Goal: Task Accomplishment & Management: Manage account settings

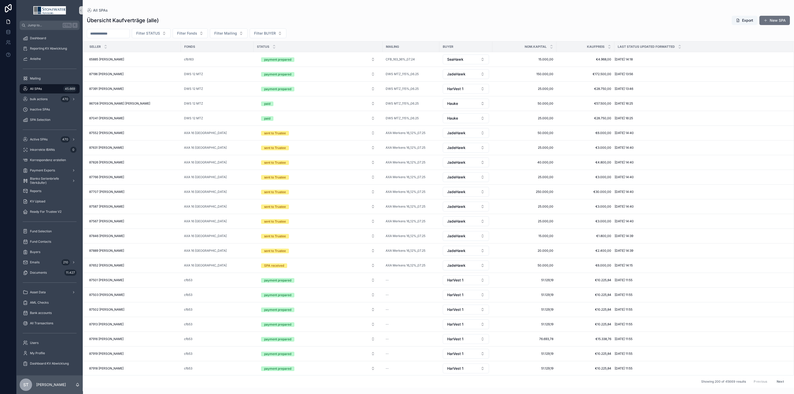
click at [129, 33] on input "scrollable content" at bounding box center [108, 33] width 42 height 7
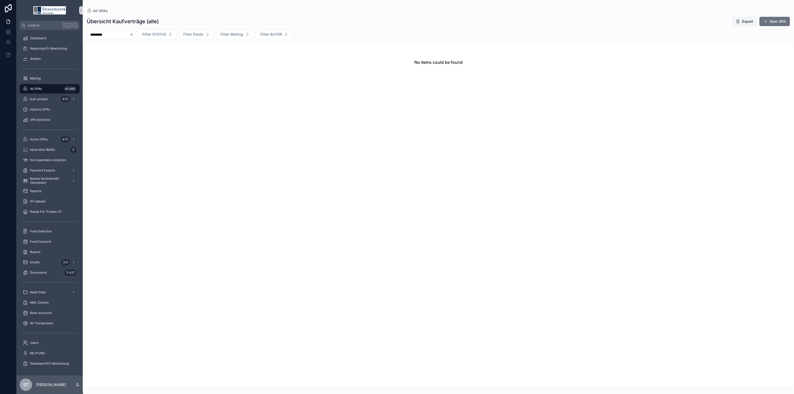
click at [45, 90] on div "All SPAs 45.669" at bounding box center [50, 89] width 54 height 8
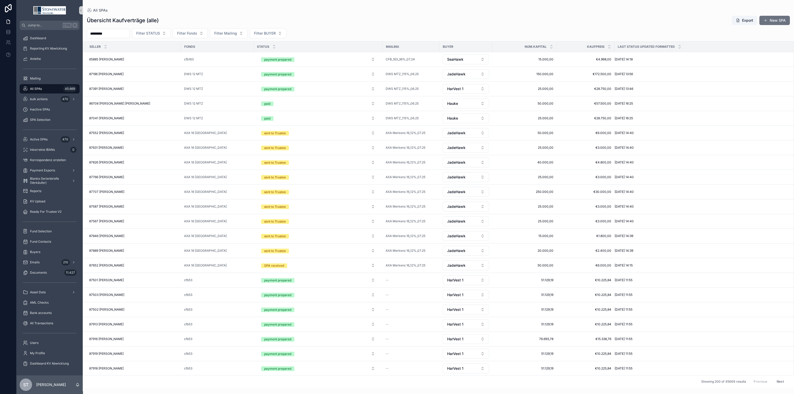
drag, startPoint x: 111, startPoint y: 36, endPoint x: 29, endPoint y: 33, distance: 82.3
click at [29, 33] on div "Jump to... Ctrl K Dashboard Reporting KV Abwicklung Anleihe Mailing All SPAs 45…" at bounding box center [405, 197] width 777 height 394
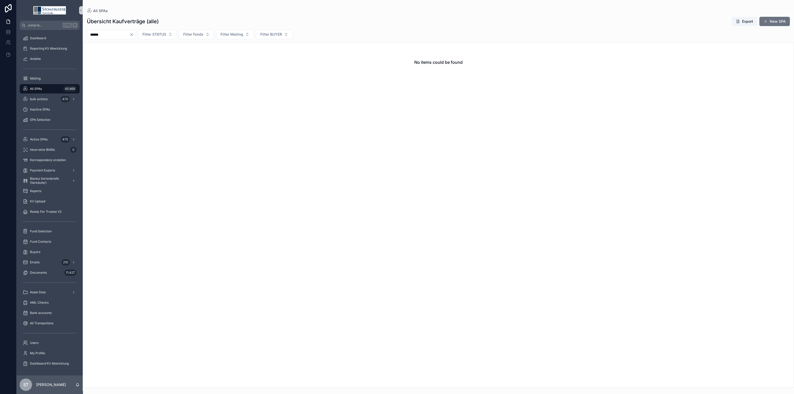
click at [34, 88] on span "All SPAs" at bounding box center [36, 89] width 12 height 4
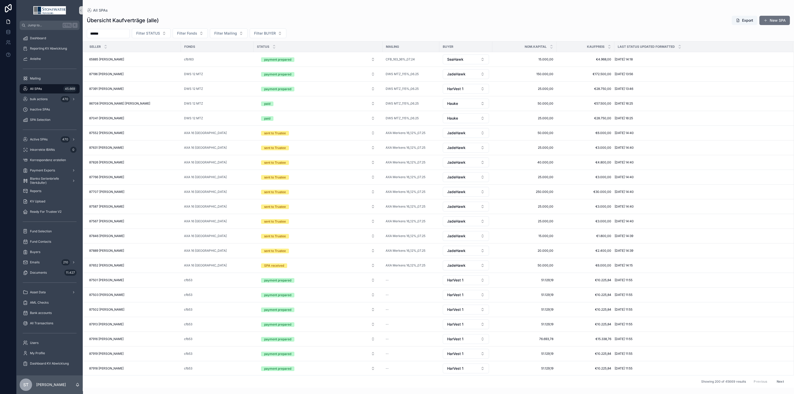
click at [45, 87] on div "All SPAs 45.669" at bounding box center [50, 89] width 54 height 8
drag, startPoint x: 117, startPoint y: 34, endPoint x: 35, endPoint y: 36, distance: 81.9
click at [35, 36] on div "Jump to... Ctrl K Dashboard Reporting KV Abwicklung Anleihe Mailing All SPAs 45…" at bounding box center [405, 197] width 777 height 394
type input "*****"
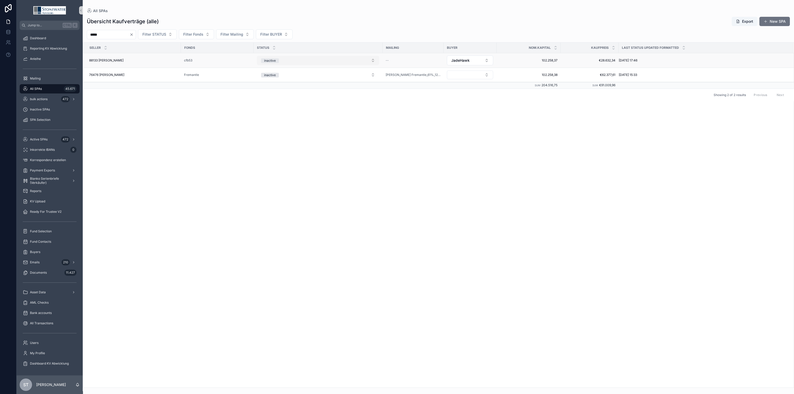
click at [374, 59] on button "inactive" at bounding box center [318, 60] width 122 height 9
click at [313, 97] on div "SPA received" at bounding box center [318, 97] width 120 height 8
click at [160, 61] on div "88133 [PERSON_NAME] 88133 [PERSON_NAME]" at bounding box center [133, 60] width 89 height 4
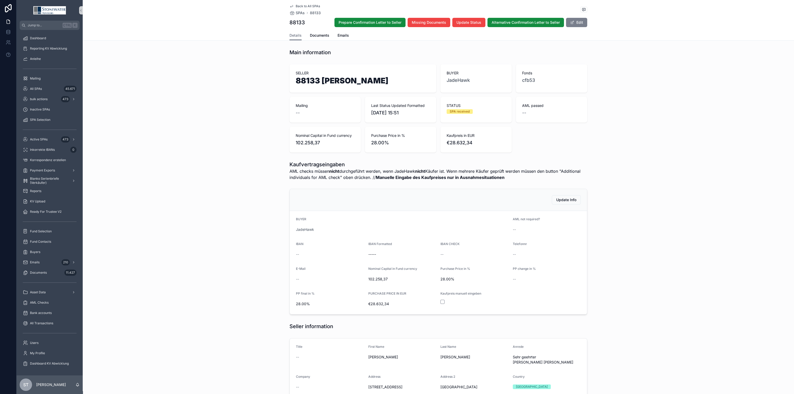
click at [582, 23] on button "Edit" at bounding box center [576, 22] width 21 height 9
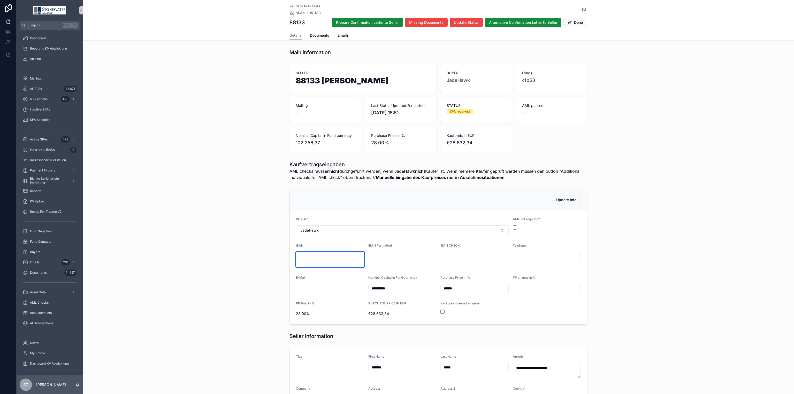
click at [309, 259] on textarea "scrollable content" at bounding box center [330, 260] width 68 height 16
type textarea "**********"
click at [459, 268] on form "**********" at bounding box center [438, 267] width 297 height 113
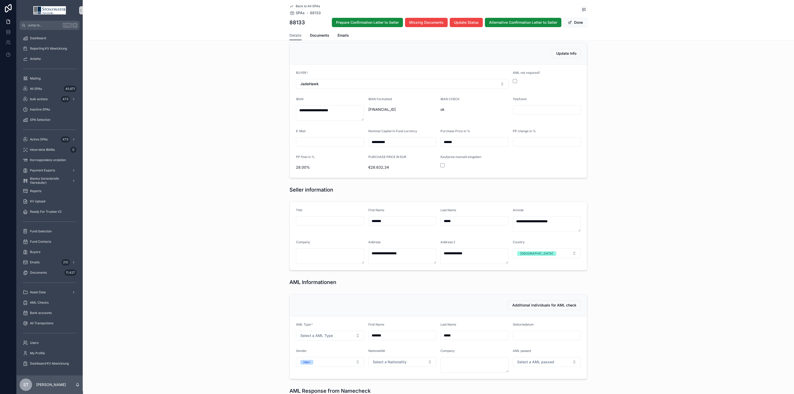
scroll to position [155, 0]
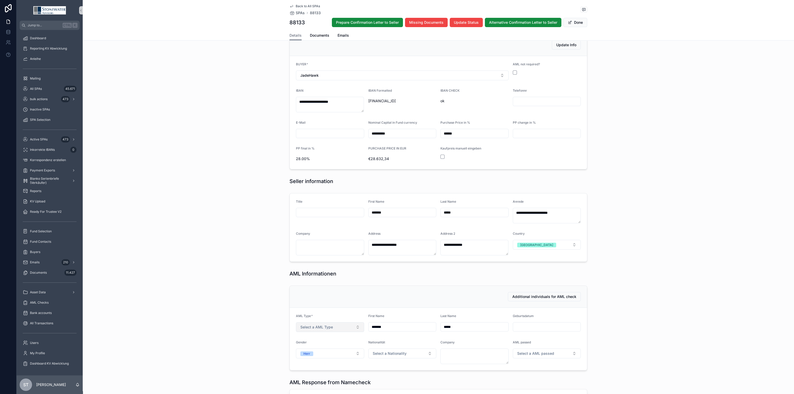
click at [314, 325] on span "Select a AML Type" at bounding box center [316, 327] width 33 height 5
click at [308, 350] on div "Person" at bounding box center [305, 348] width 10 height 5
click at [542, 328] on input "scrollable content" at bounding box center [547, 327] width 68 height 7
type input "*********"
click at [414, 355] on button "Select a Nationality" at bounding box center [402, 354] width 68 height 10
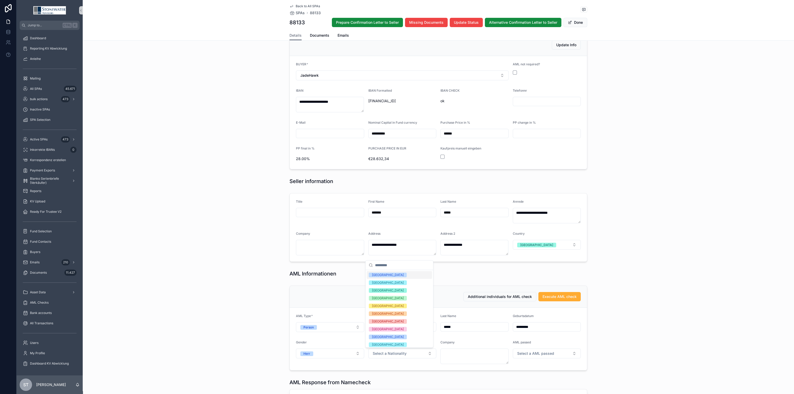
click at [395, 273] on div "[GEOGRAPHIC_DATA]" at bounding box center [399, 275] width 65 height 8
click at [565, 296] on span "Execute AML check" at bounding box center [559, 296] width 34 height 5
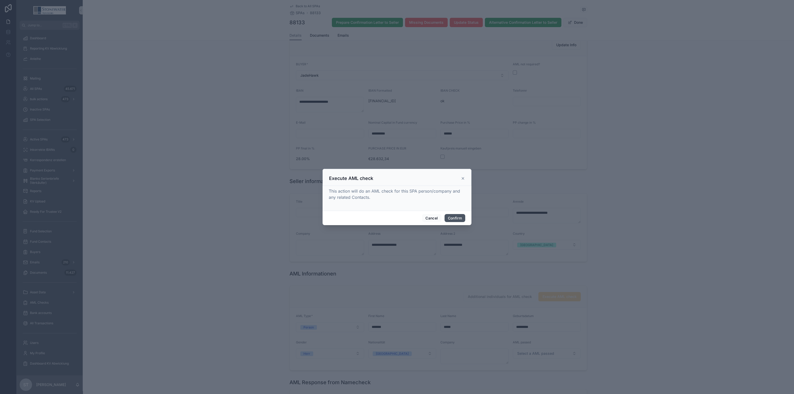
click at [457, 216] on button "Confirm" at bounding box center [455, 218] width 21 height 8
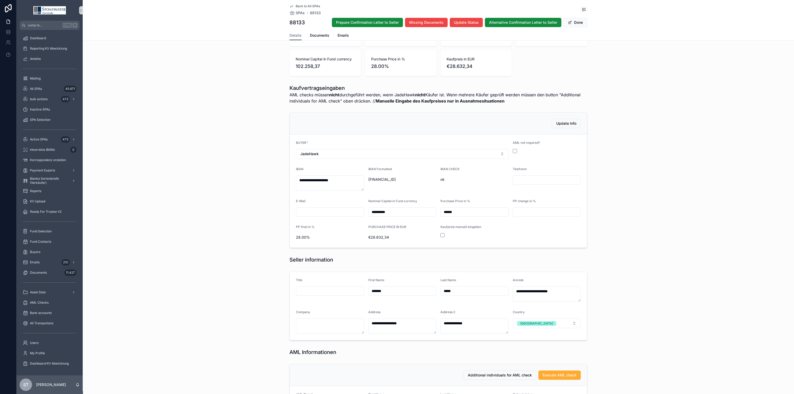
scroll to position [0, 0]
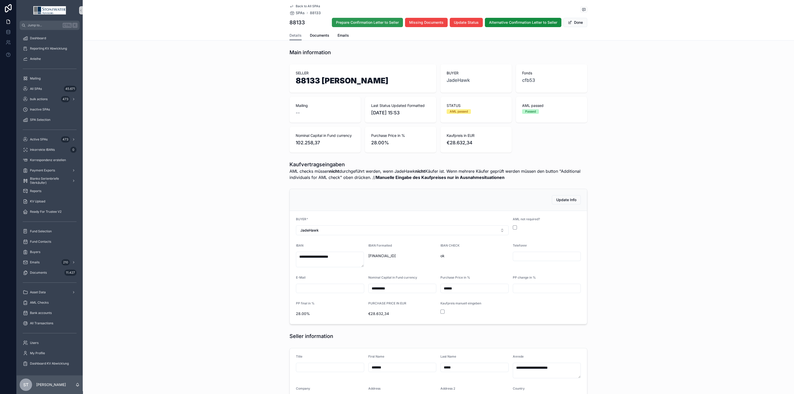
click at [376, 20] on span "Prepare Confirmation Letter to Seller" at bounding box center [367, 22] width 63 height 5
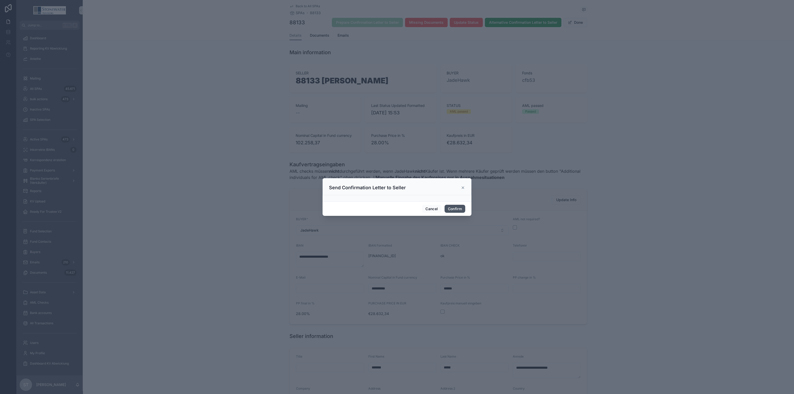
click at [458, 208] on button "Confirm" at bounding box center [455, 209] width 21 height 8
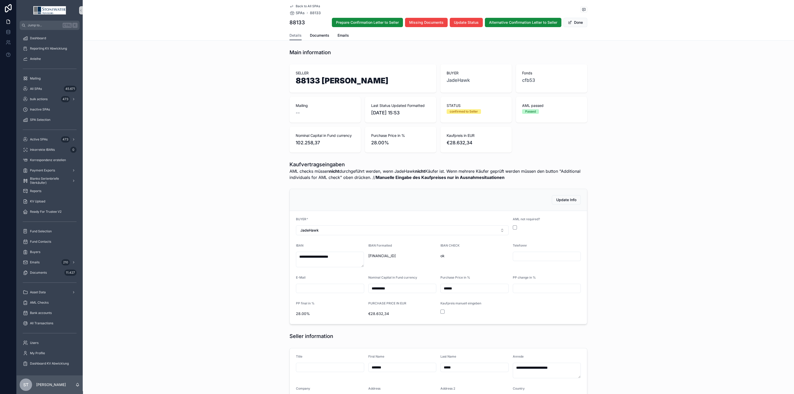
type textarea "**********"
click at [318, 33] on span "Documents" at bounding box center [319, 35] width 19 height 5
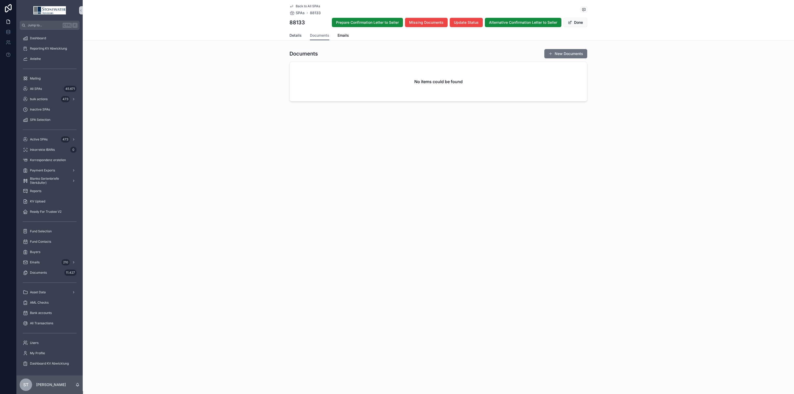
click at [291, 34] on span "Details" at bounding box center [295, 35] width 12 height 5
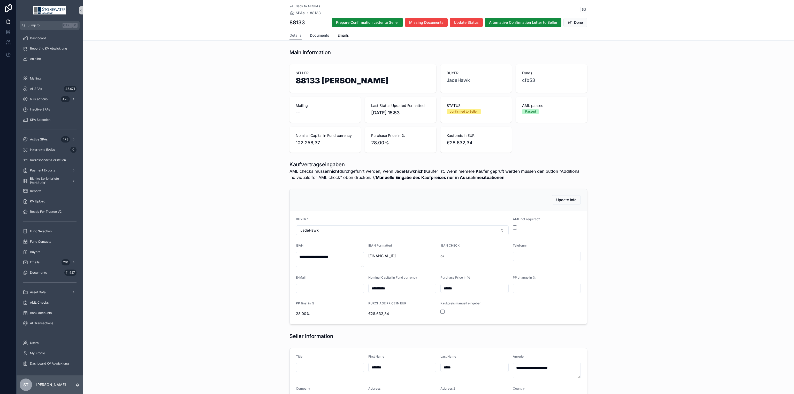
click at [320, 36] on span "Documents" at bounding box center [319, 35] width 19 height 5
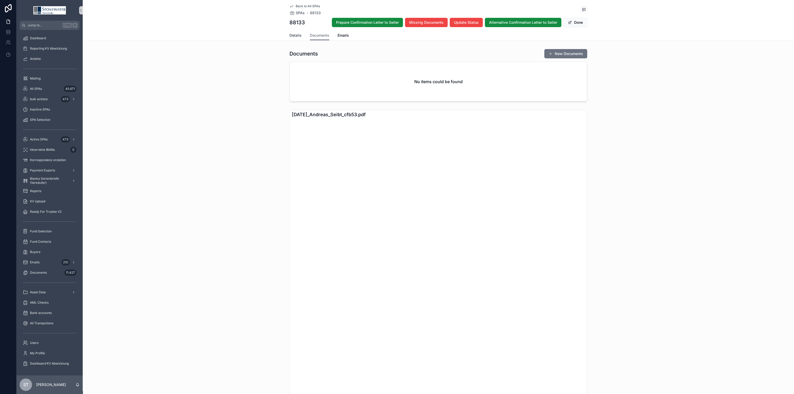
click at [295, 34] on span "Details" at bounding box center [295, 35] width 12 height 5
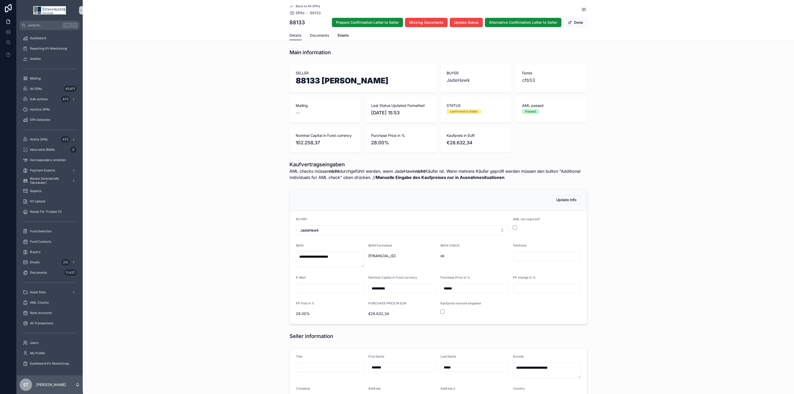
type textarea "**********"
click at [310, 34] on span "Documents" at bounding box center [319, 35] width 19 height 5
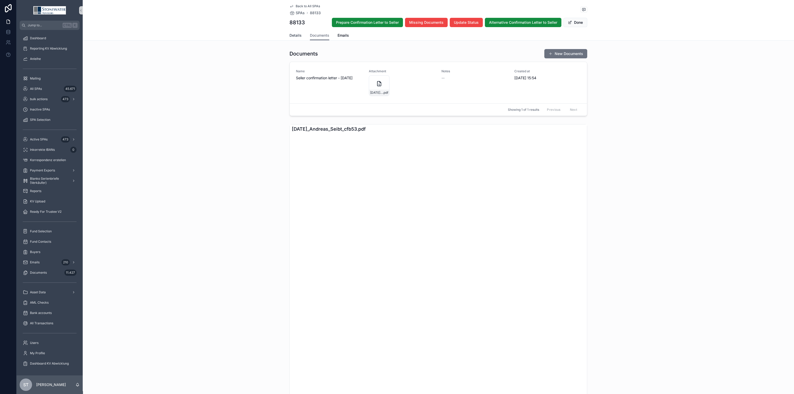
click at [291, 34] on span "Details" at bounding box center [295, 35] width 12 height 5
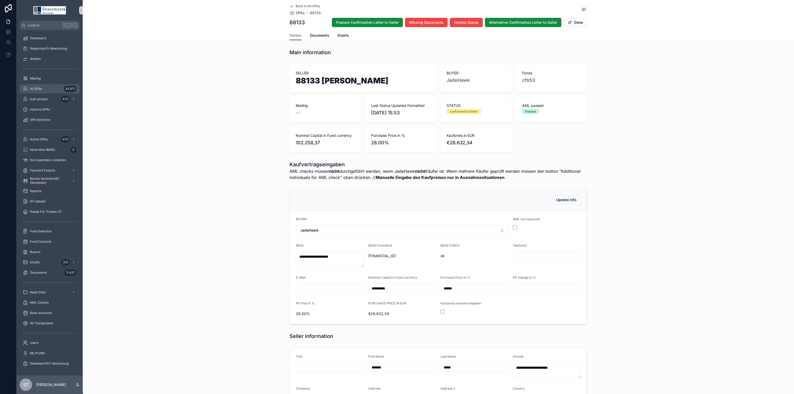
click at [42, 88] on div "All SPAs 45.671" at bounding box center [50, 89] width 54 height 8
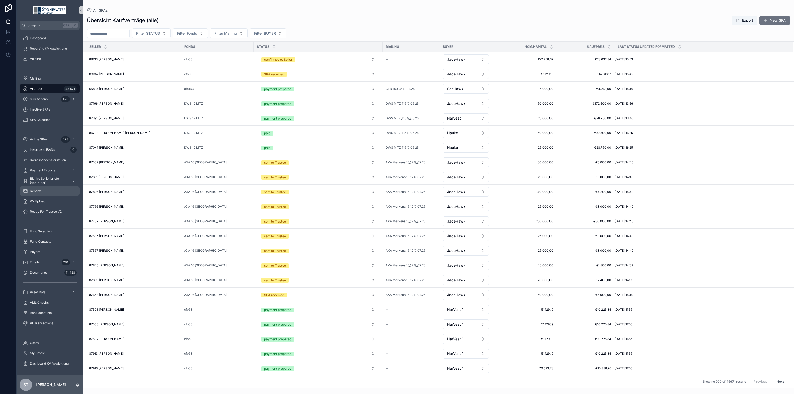
click at [48, 189] on div "Reports" at bounding box center [50, 191] width 54 height 8
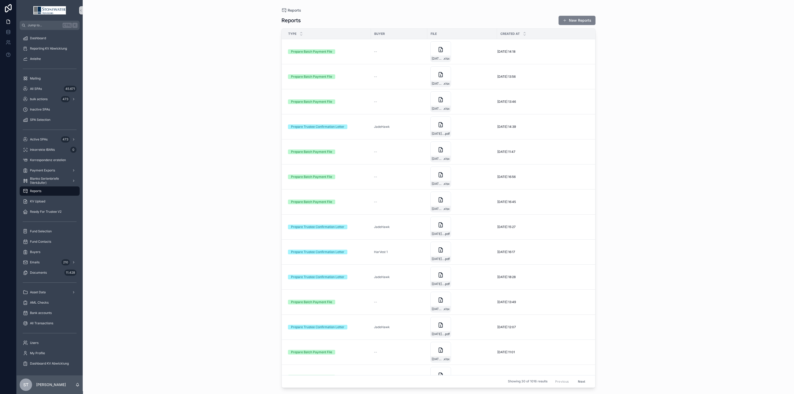
click at [586, 19] on button "New Reports" at bounding box center [576, 20] width 37 height 9
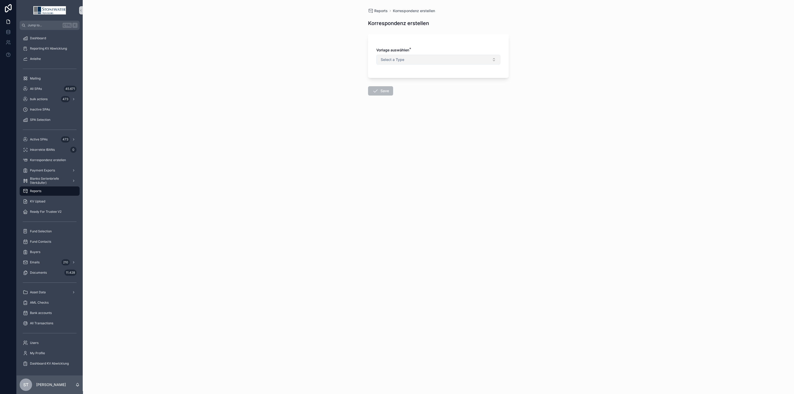
click at [415, 59] on button "Select a Type" at bounding box center [438, 60] width 124 height 10
click at [401, 80] on div "Prepare Trustee Confirmation Letter" at bounding box center [409, 80] width 53 height 5
click at [399, 89] on button "Select Button" at bounding box center [438, 90] width 124 height 9
type input "***"
click at [295, 164] on div "Reports Korrespondenz erstellen Korrespondenz erstellen Vorlage auswählen * Pre…" at bounding box center [438, 197] width 711 height 394
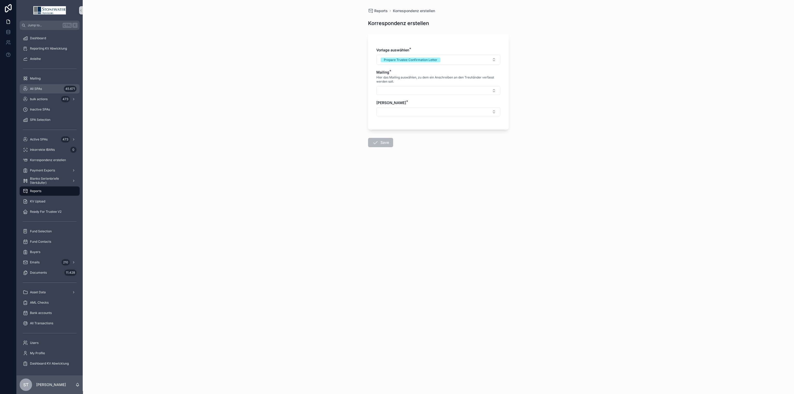
click at [46, 85] on div "All SPAs 45.671" at bounding box center [50, 89] width 54 height 8
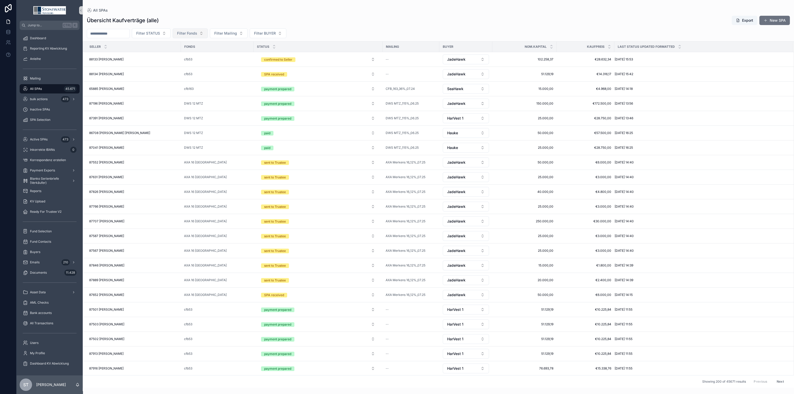
click at [197, 33] on span "Filter Fonds" at bounding box center [187, 33] width 20 height 5
type input "*****"
click at [195, 55] on div "cfb53" at bounding box center [202, 54] width 62 height 8
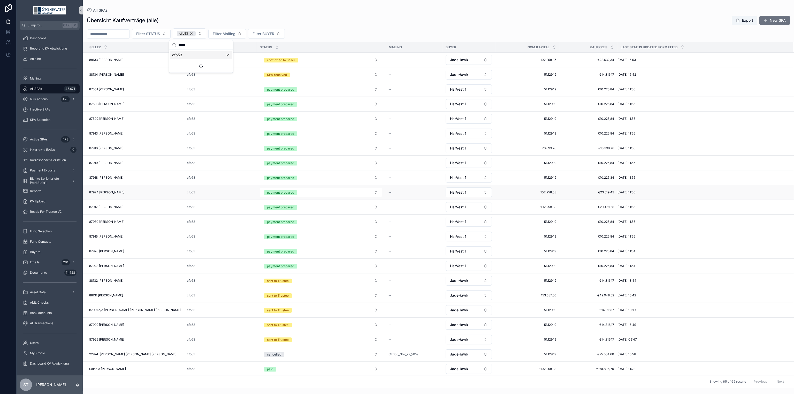
click at [151, 194] on div "87924 [PERSON_NAME] 87924 [PERSON_NAME]" at bounding box center [134, 192] width 91 height 4
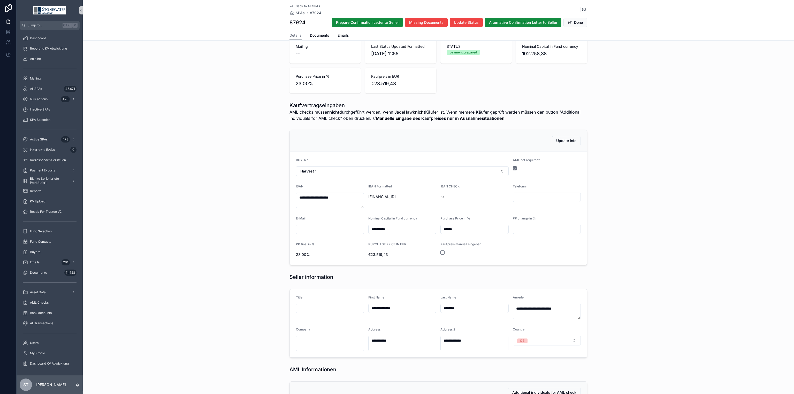
scroll to position [155, 0]
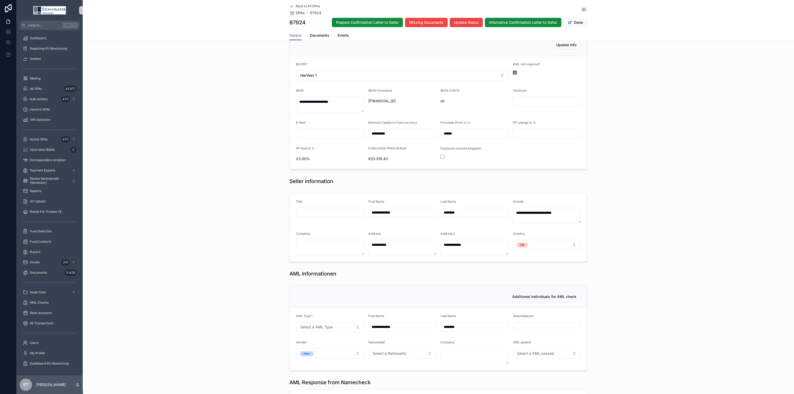
click at [300, 5] on span "Back to All SPAs" at bounding box center [308, 6] width 24 height 4
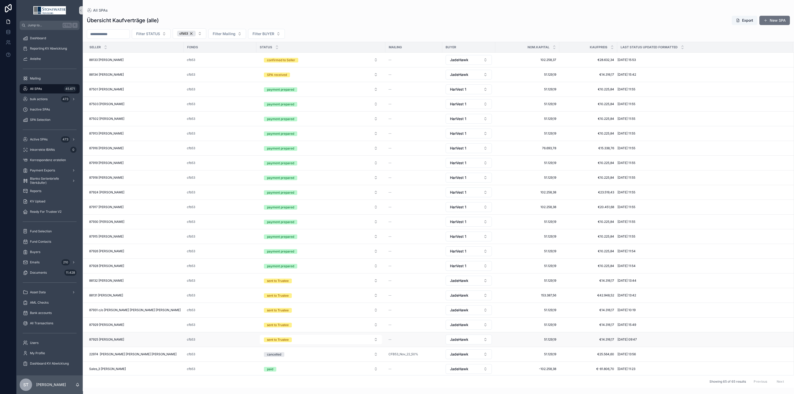
scroll to position [155, 0]
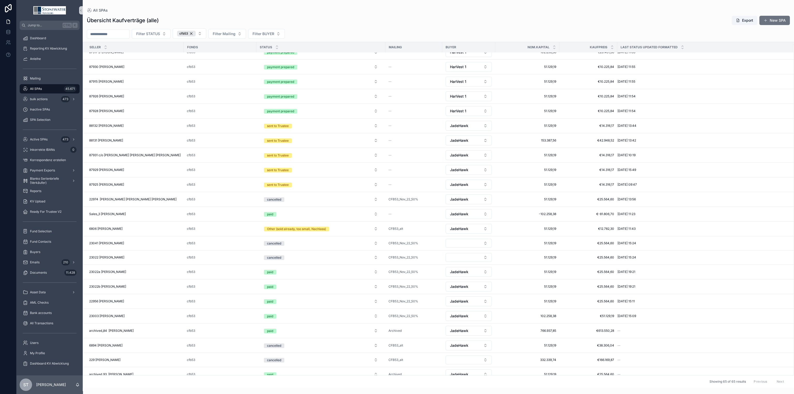
click at [56, 87] on div "All SPAs 45.671" at bounding box center [50, 89] width 54 height 8
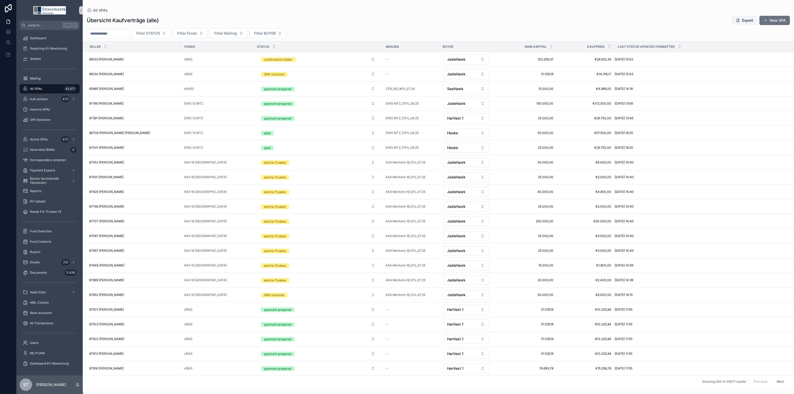
click at [144, 14] on div "Übersicht Kaufverträge (alle) Export New SPA Filter STATUS Filter Fonds Filter …" at bounding box center [438, 200] width 711 height 376
click at [374, 59] on button "confirmed to Seller" at bounding box center [318, 59] width 122 height 9
click at [331, 127] on div "sent to Trustee" at bounding box center [318, 127] width 120 height 8
click at [143, 60] on div "88133 [PERSON_NAME] 88133 [PERSON_NAME]" at bounding box center [133, 59] width 89 height 4
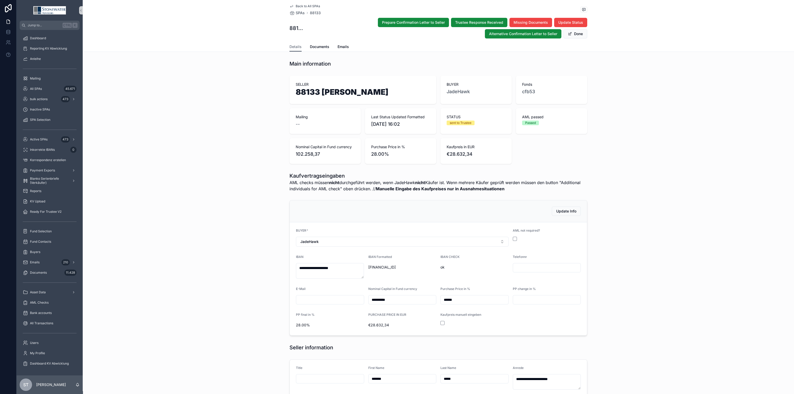
click at [303, 45] on div "Details Documents Emails" at bounding box center [438, 47] width 298 height 10
click at [310, 45] on span "Documents" at bounding box center [319, 46] width 19 height 5
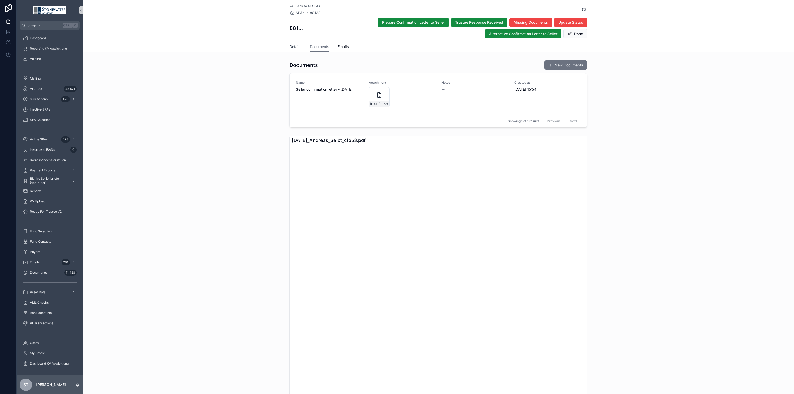
click at [293, 48] on span "Details" at bounding box center [295, 46] width 12 height 5
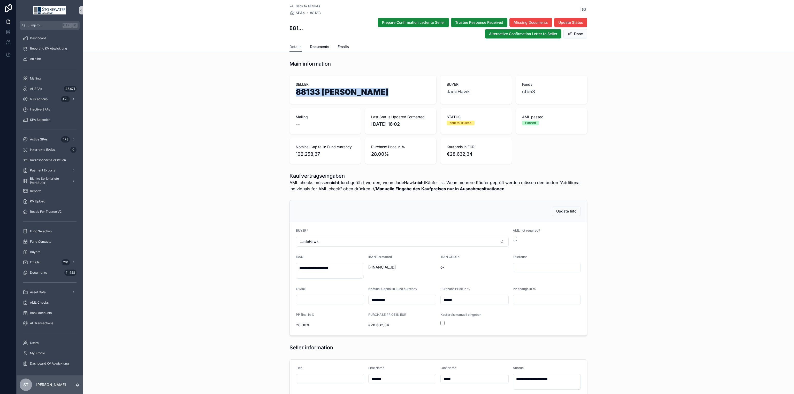
drag, startPoint x: 386, startPoint y: 93, endPoint x: 280, endPoint y: 94, distance: 105.4
click at [280, 94] on div "SELLER 88133 [PERSON_NAME] BUYER JadeHawk Fonds cfb53 Mailing -- Last Status Up…" at bounding box center [438, 120] width 711 height 93
copy h1 "88133 [PERSON_NAME]"
click at [316, 49] on span "Documents" at bounding box center [319, 46] width 19 height 5
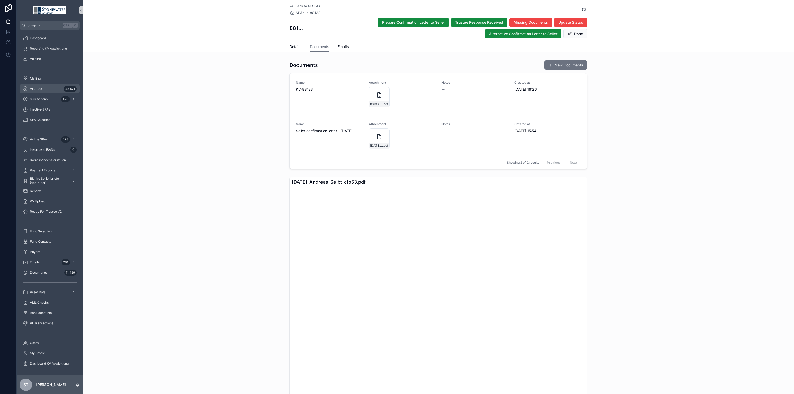
click at [49, 89] on div "All SPAs 45.671" at bounding box center [50, 89] width 54 height 8
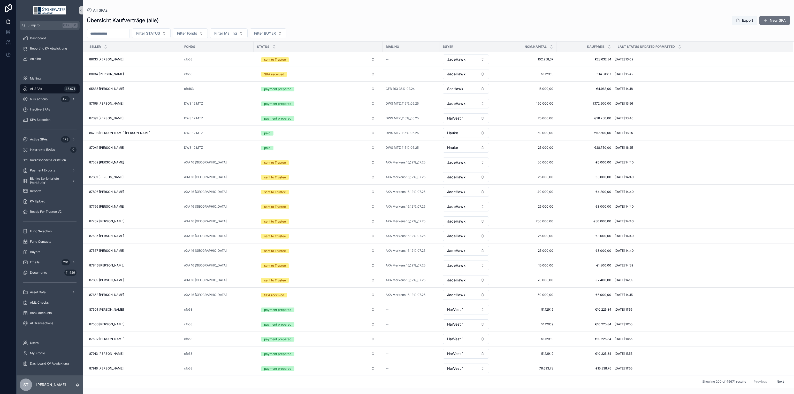
click at [111, 34] on input "scrollable content" at bounding box center [108, 33] width 42 height 7
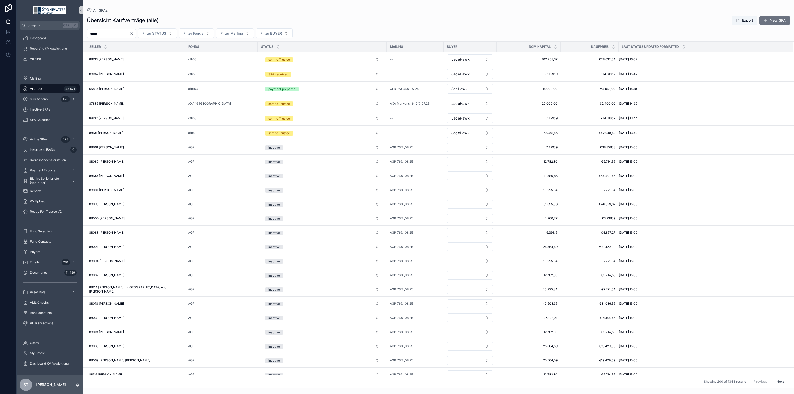
type input "*****"
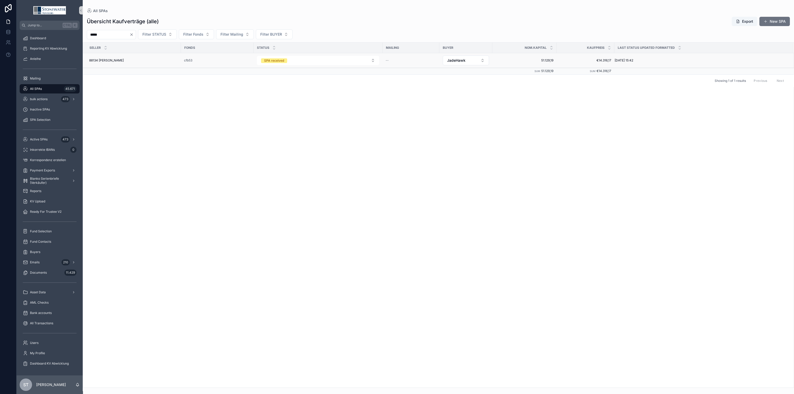
click at [137, 60] on div "88134 [PERSON_NAME] 88134 [PERSON_NAME]" at bounding box center [133, 60] width 89 height 4
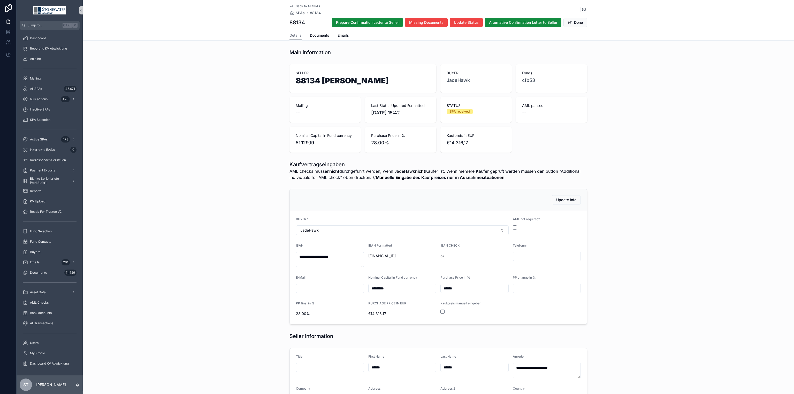
click at [304, 7] on span "Back to All SPAs" at bounding box center [308, 6] width 24 height 4
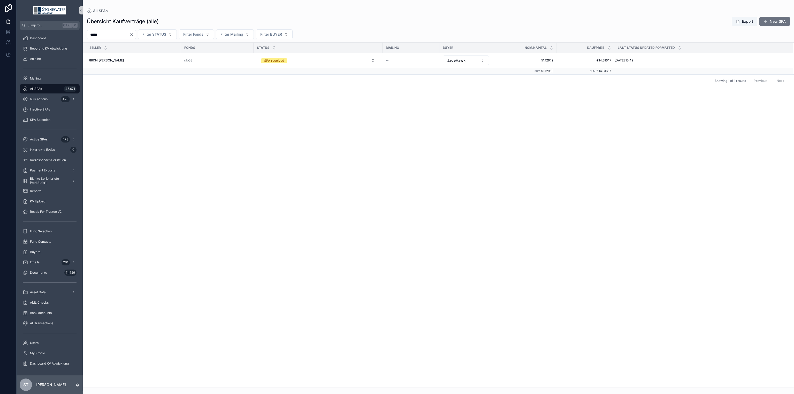
click at [47, 89] on div "All SPAs 45.671" at bounding box center [50, 89] width 54 height 8
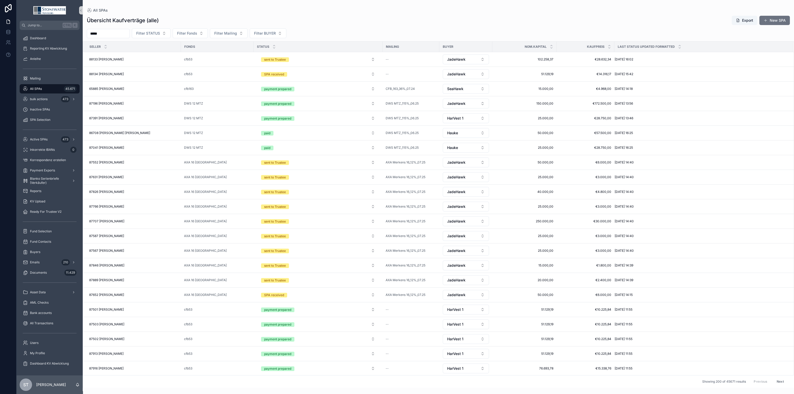
click at [122, 33] on input "*****" at bounding box center [108, 33] width 42 height 7
type input "*****"
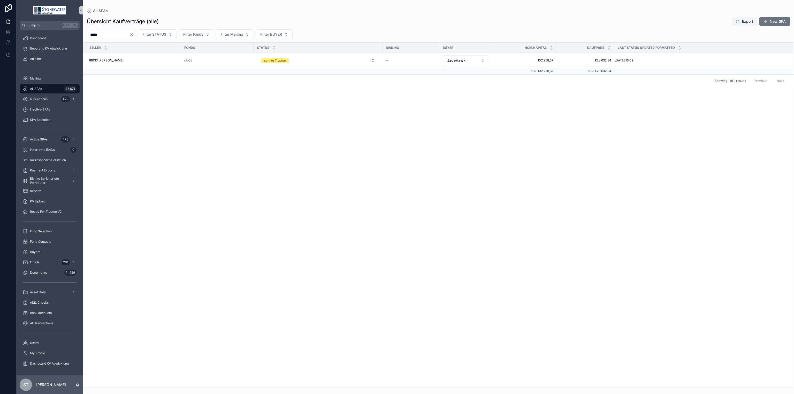
click at [37, 84] on div "All SPAs 45.671" at bounding box center [50, 89] width 66 height 10
click at [38, 87] on span "All SPAs" at bounding box center [36, 89] width 12 height 4
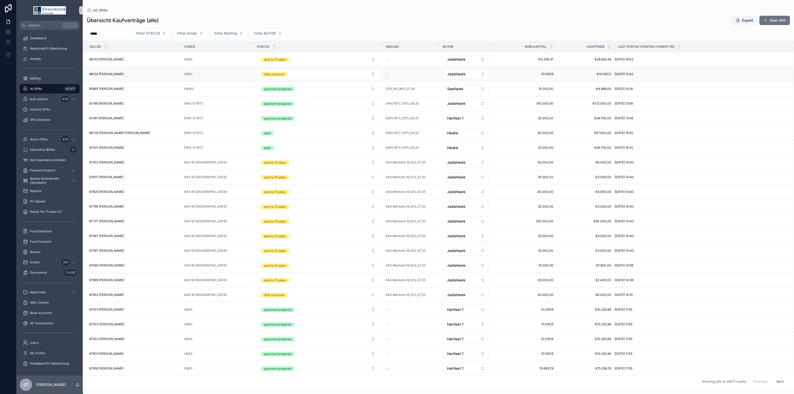
click at [143, 74] on div "88134 [PERSON_NAME] 88134 [PERSON_NAME]" at bounding box center [133, 74] width 89 height 4
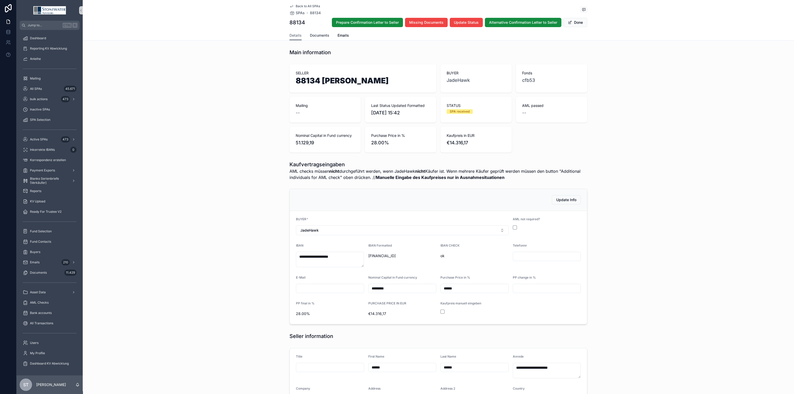
click at [323, 34] on span "Documents" at bounding box center [319, 35] width 19 height 5
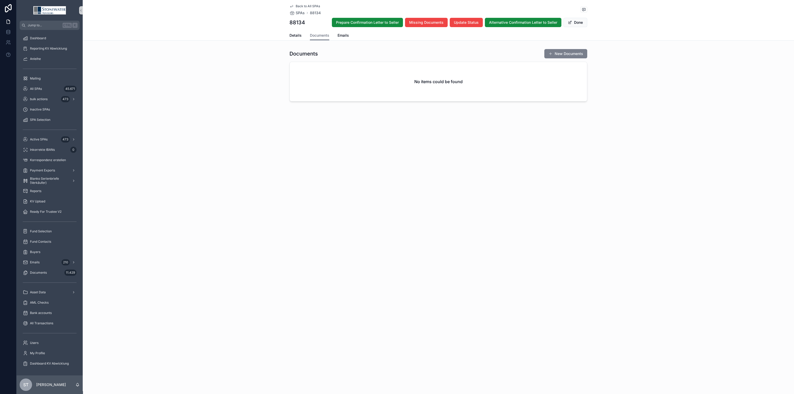
click at [576, 53] on button "New Documents" at bounding box center [565, 53] width 43 height 9
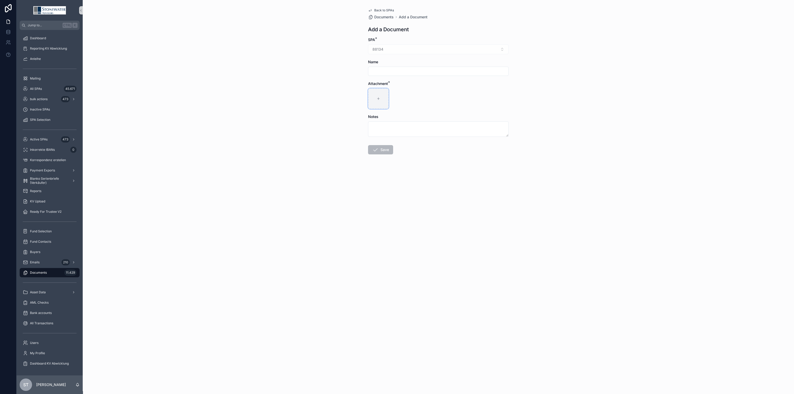
click at [384, 99] on div "scrollable content" at bounding box center [378, 98] width 21 height 21
type input "**********"
click at [395, 71] on input "scrollable content" at bounding box center [438, 71] width 140 height 7
type input "**"
click at [391, 146] on button "Save" at bounding box center [380, 149] width 25 height 9
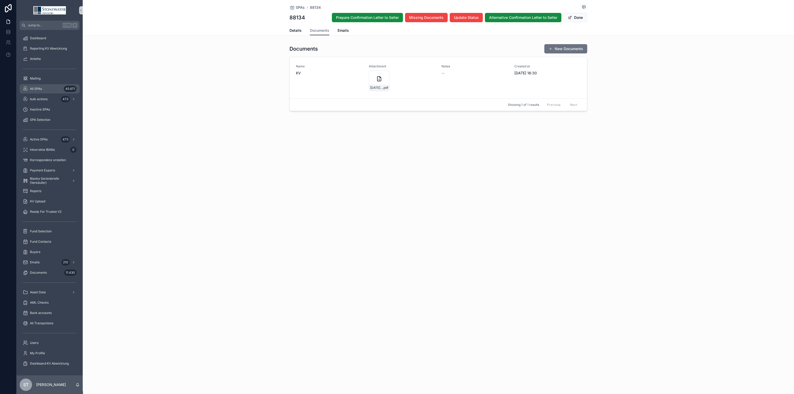
click at [39, 91] on div "All SPAs 45.671" at bounding box center [50, 89] width 54 height 8
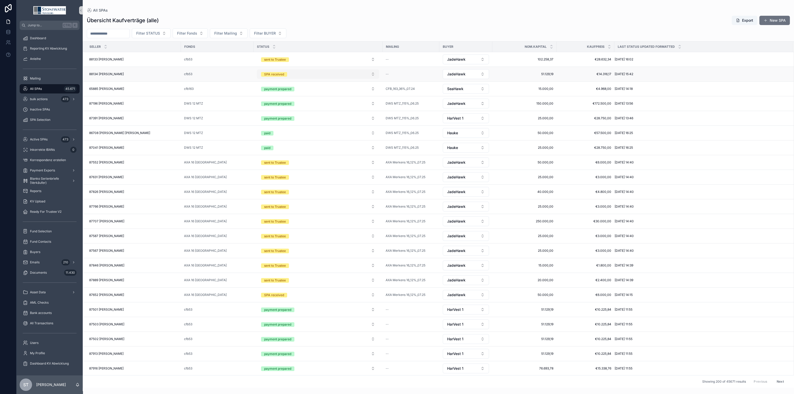
click at [373, 74] on button "SPA received" at bounding box center [318, 74] width 122 height 9
click at [344, 142] on div "sent to Trustee" at bounding box center [318, 142] width 120 height 8
click at [41, 89] on span "All SPAs" at bounding box center [36, 89] width 12 height 4
drag, startPoint x: 131, startPoint y: 76, endPoint x: 3, endPoint y: 295, distance: 253.4
click at [131, 76] on div "88133 [PERSON_NAME] 88133 [PERSON_NAME]" at bounding box center [133, 74] width 89 height 4
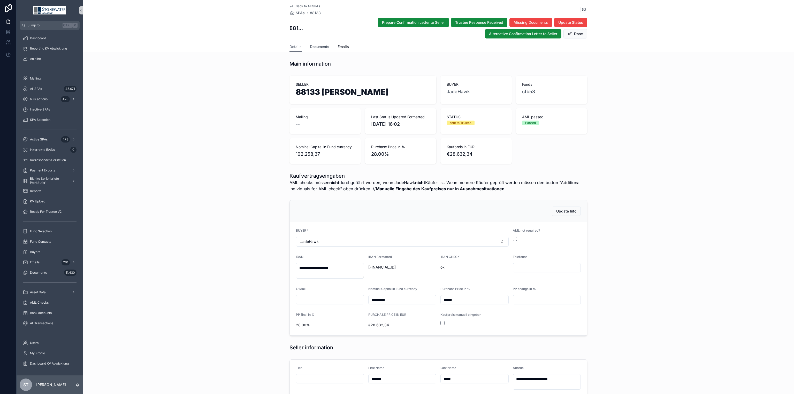
click at [310, 47] on span "Documents" at bounding box center [319, 46] width 19 height 5
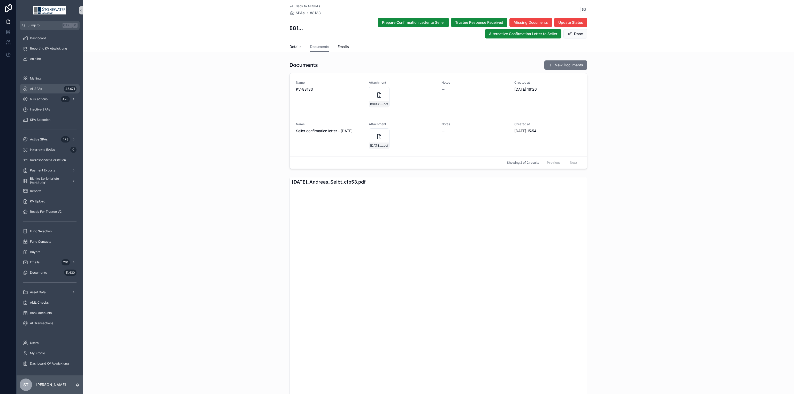
click at [34, 87] on span "All SPAs" at bounding box center [36, 89] width 12 height 4
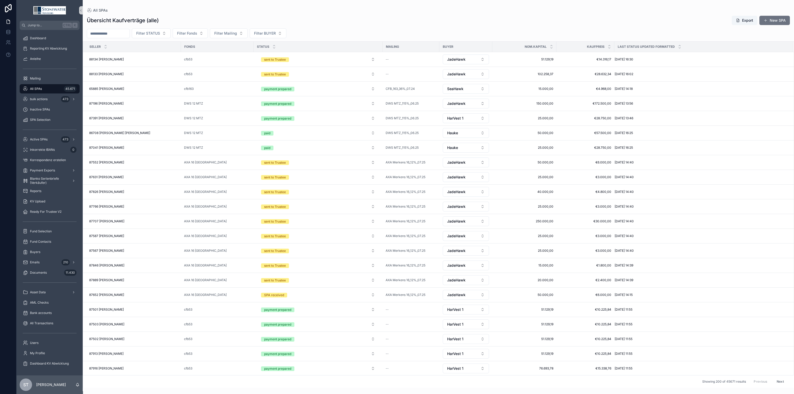
drag, startPoint x: 30, startPoint y: 89, endPoint x: 46, endPoint y: 87, distance: 16.2
click at [30, 89] on span "All SPAs" at bounding box center [36, 89] width 12 height 4
